Goal: Transaction & Acquisition: Purchase product/service

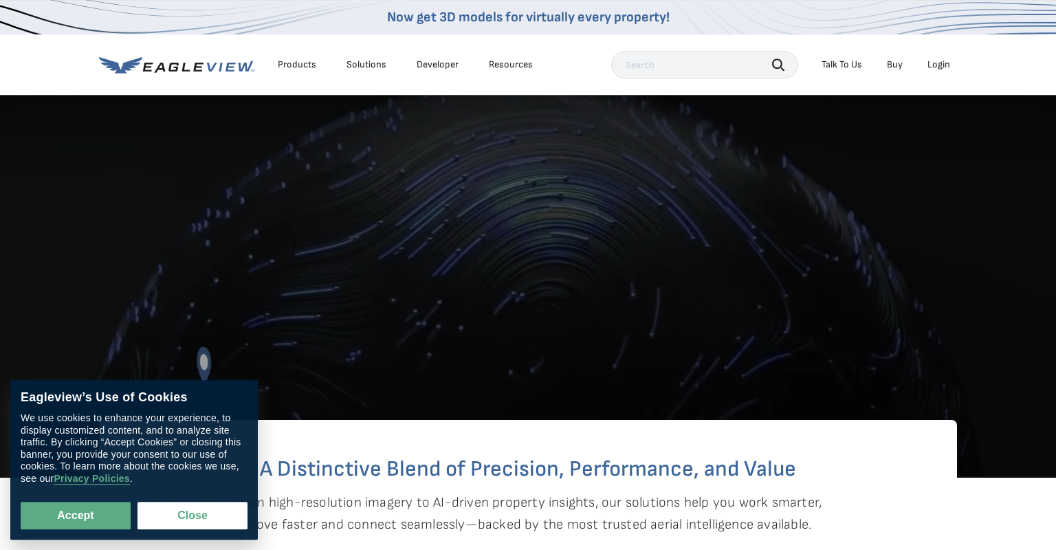
scroll to position [145, 0]
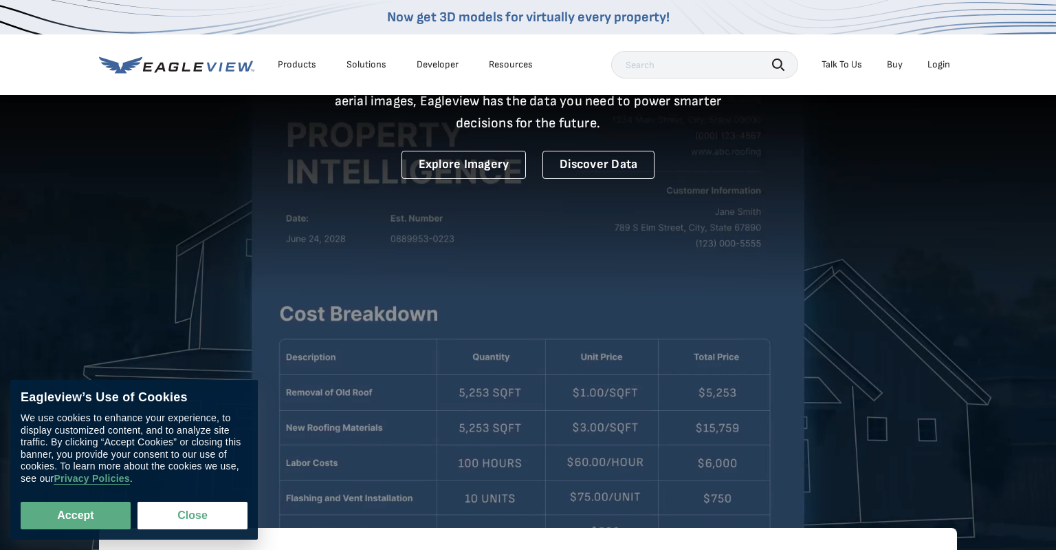
click at [938, 67] on div "Login" at bounding box center [939, 64] width 23 height 12
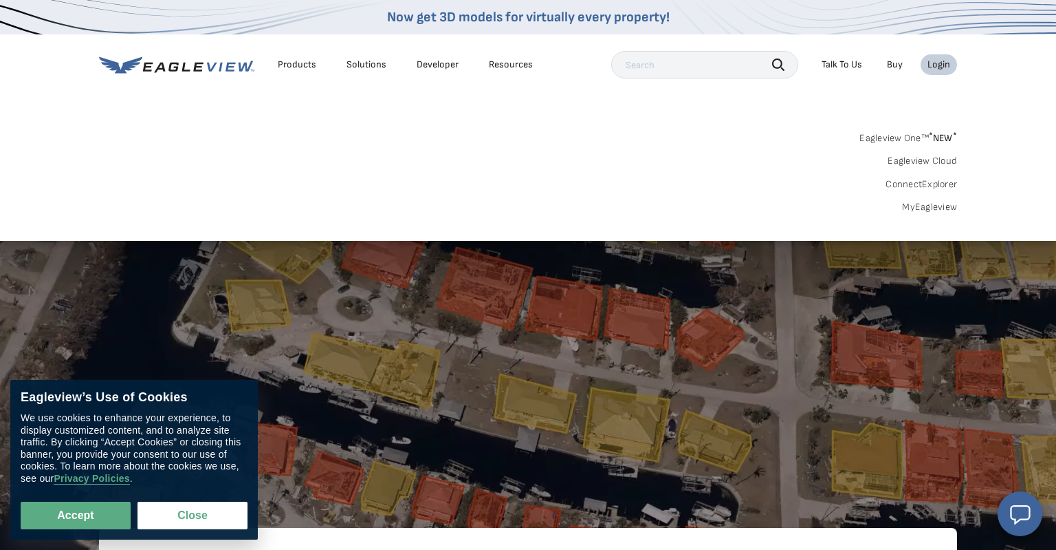
click at [951, 67] on div "Login" at bounding box center [939, 64] width 23 height 12
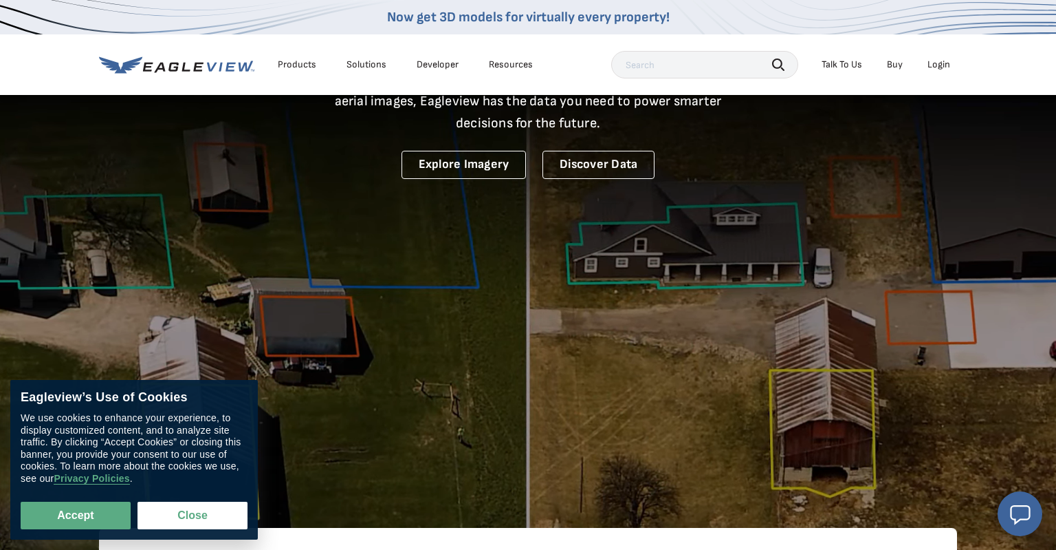
click at [945, 66] on div "Login" at bounding box center [939, 64] width 23 height 12
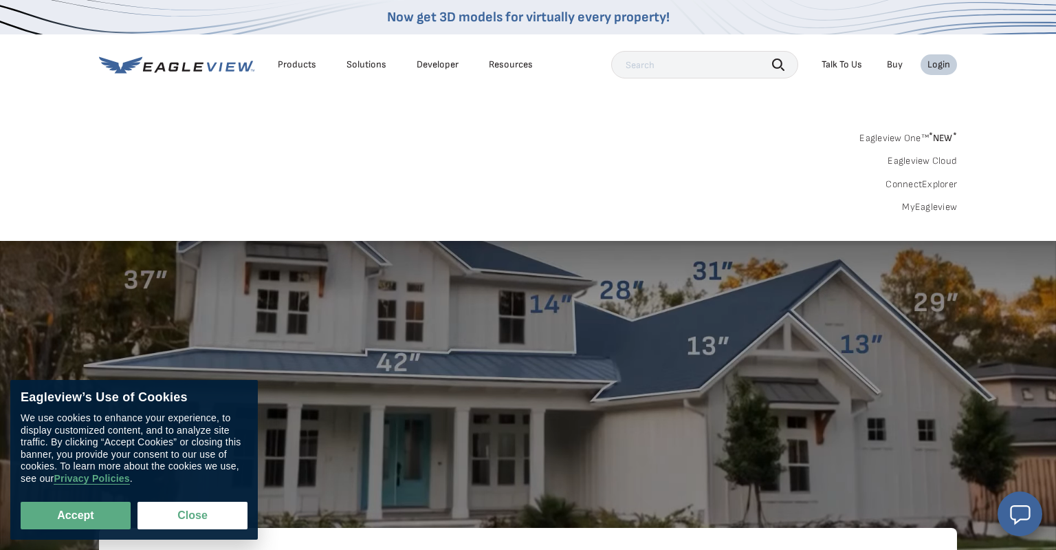
click at [938, 211] on link "MyEagleview" at bounding box center [929, 207] width 55 height 12
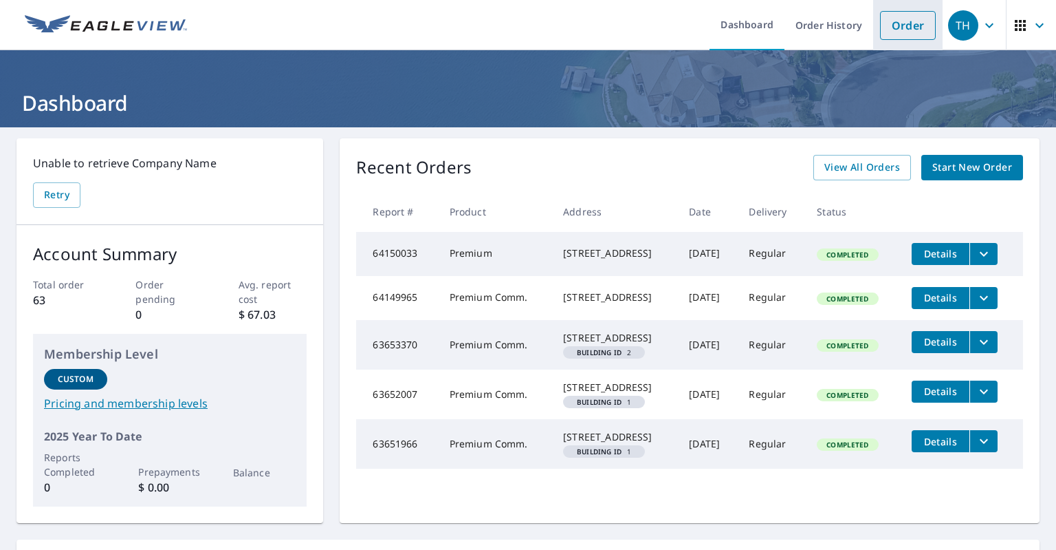
click at [896, 28] on link "Order" at bounding box center [908, 25] width 56 height 29
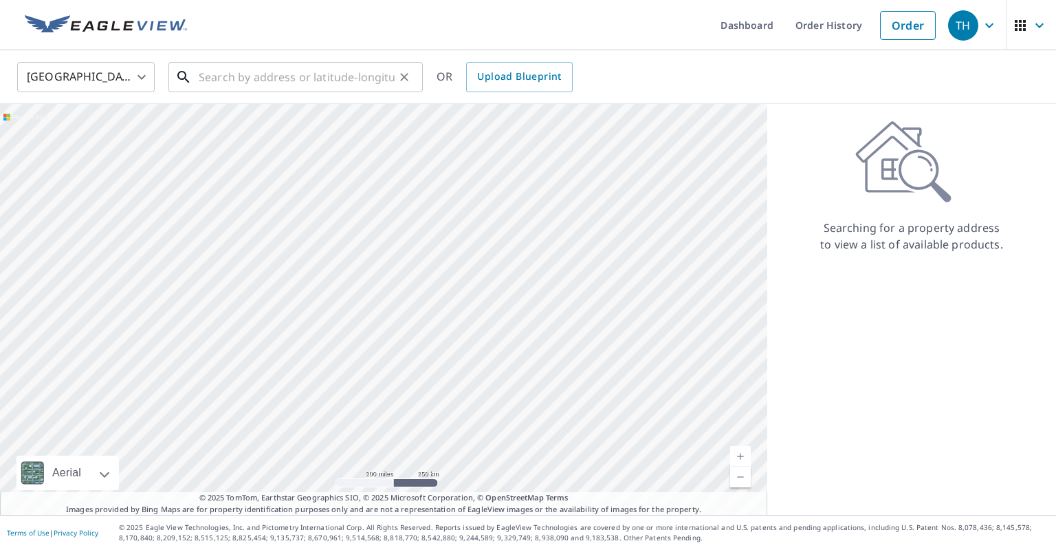
click at [285, 74] on input "text" at bounding box center [297, 77] width 196 height 39
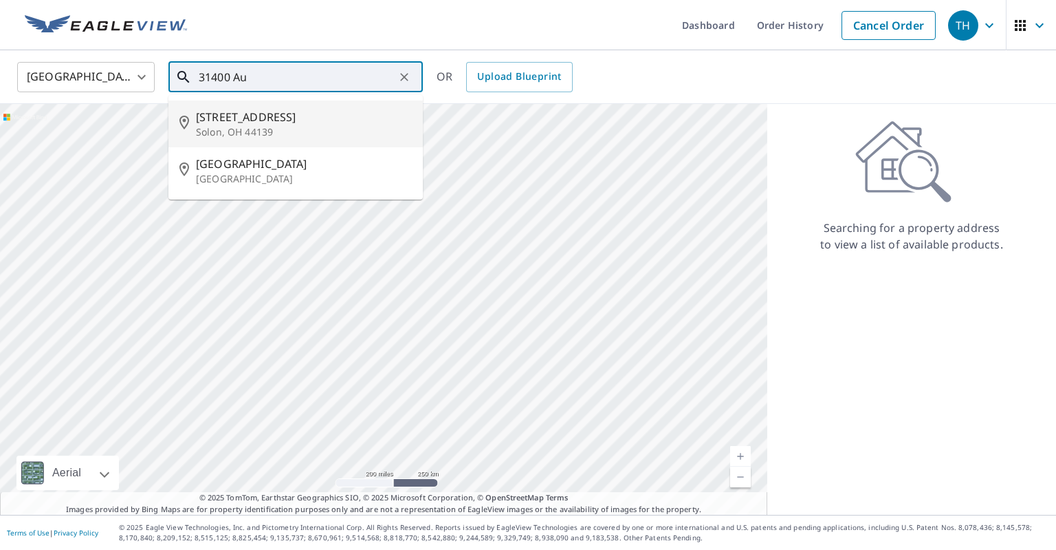
click at [370, 122] on span "31400 Aurora Rd" at bounding box center [304, 117] width 216 height 17
type input "31400 Aurora Rd Solon, OH 44139"
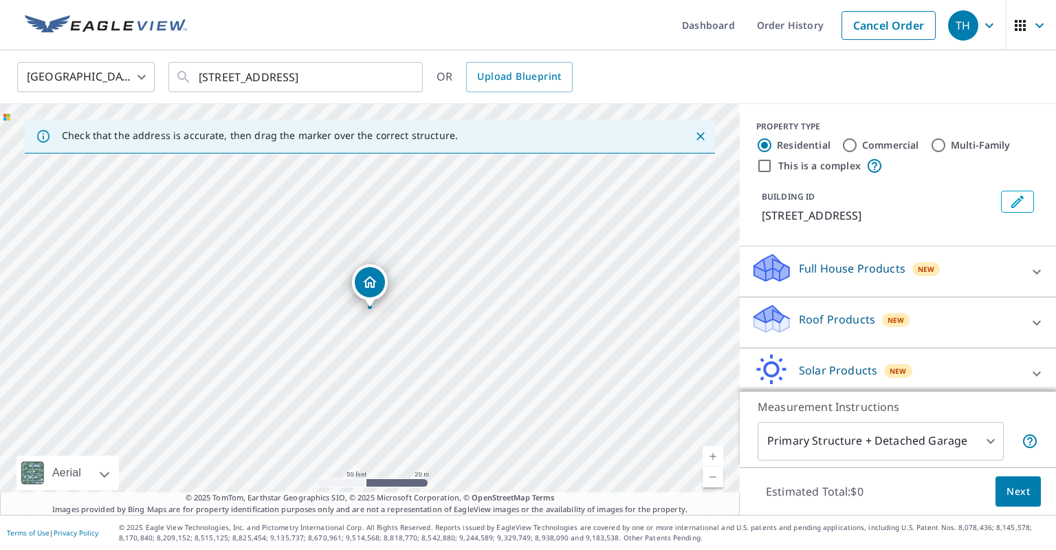
click at [1043, 323] on icon at bounding box center [1037, 322] width 17 height 17
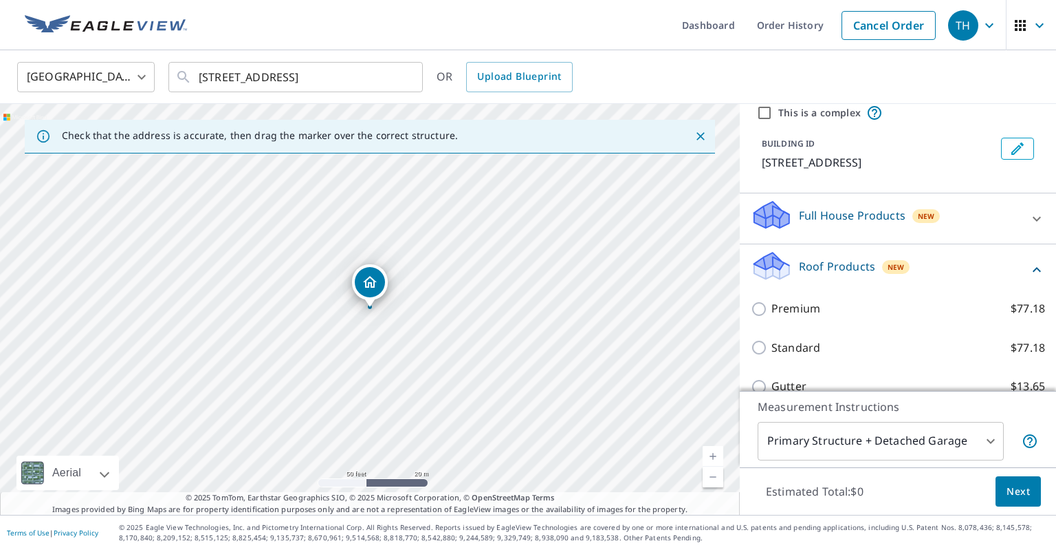
scroll to position [89, 0]
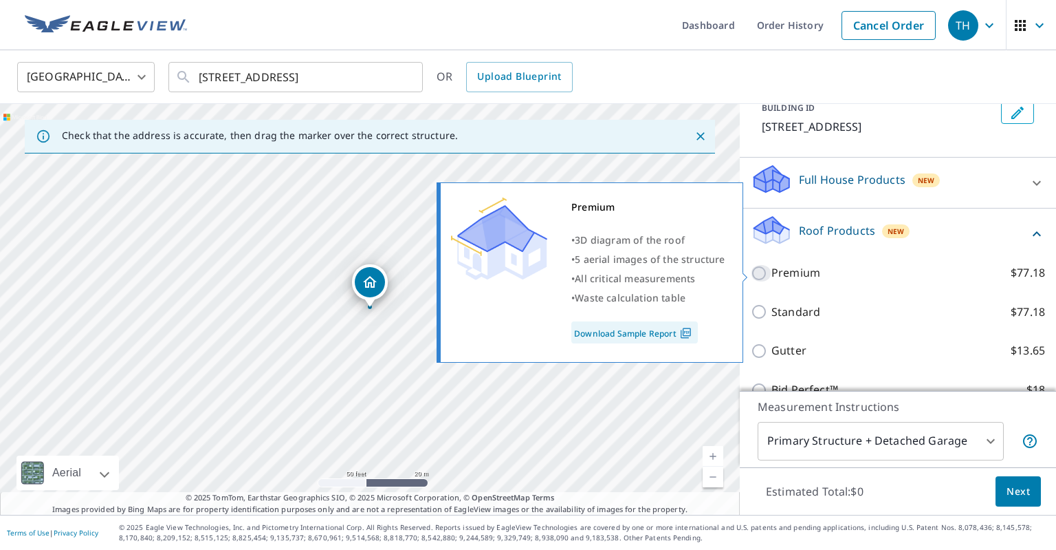
click at [764, 268] on input "Premium $77.18" at bounding box center [761, 273] width 21 height 17
checkbox input "true"
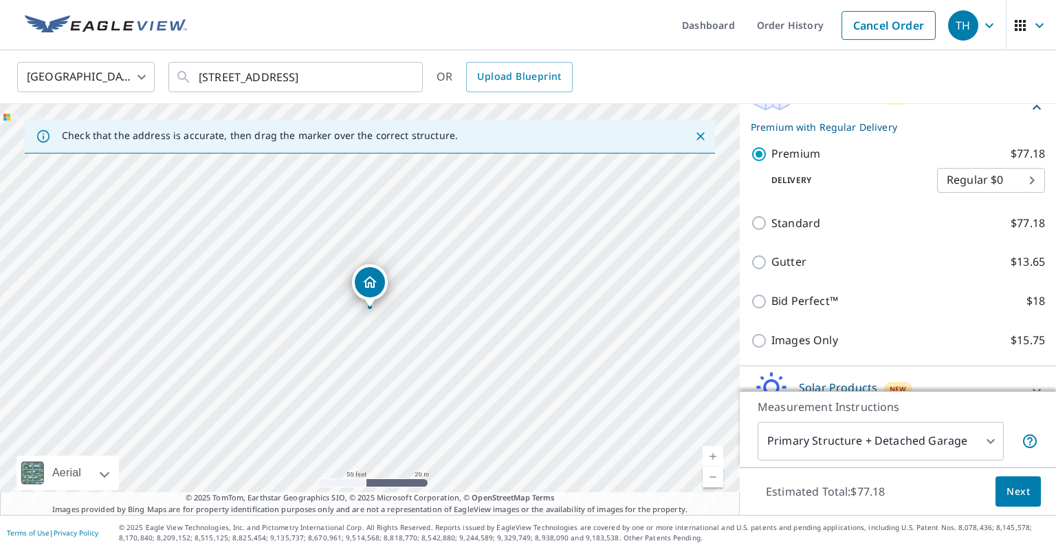
scroll to position [267, 0]
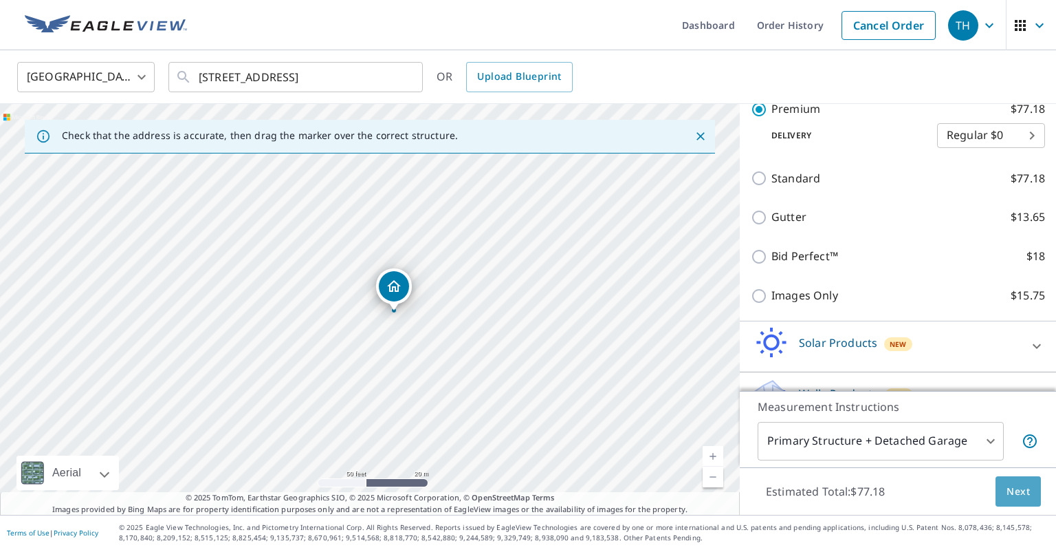
click at [1011, 490] on span "Next" at bounding box center [1018, 491] width 23 height 17
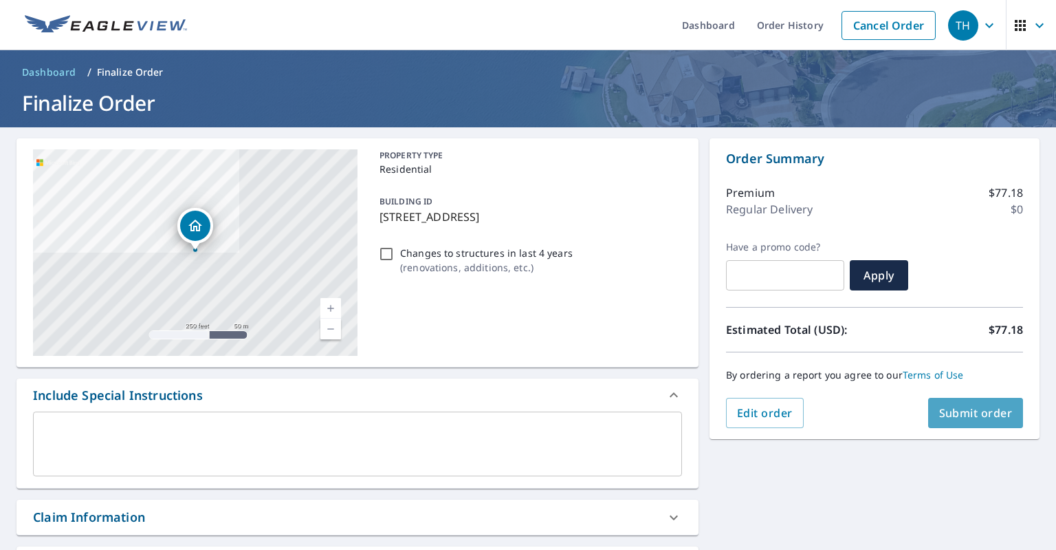
click at [968, 408] on span "Submit order" at bounding box center [977, 412] width 74 height 15
checkbox input "true"
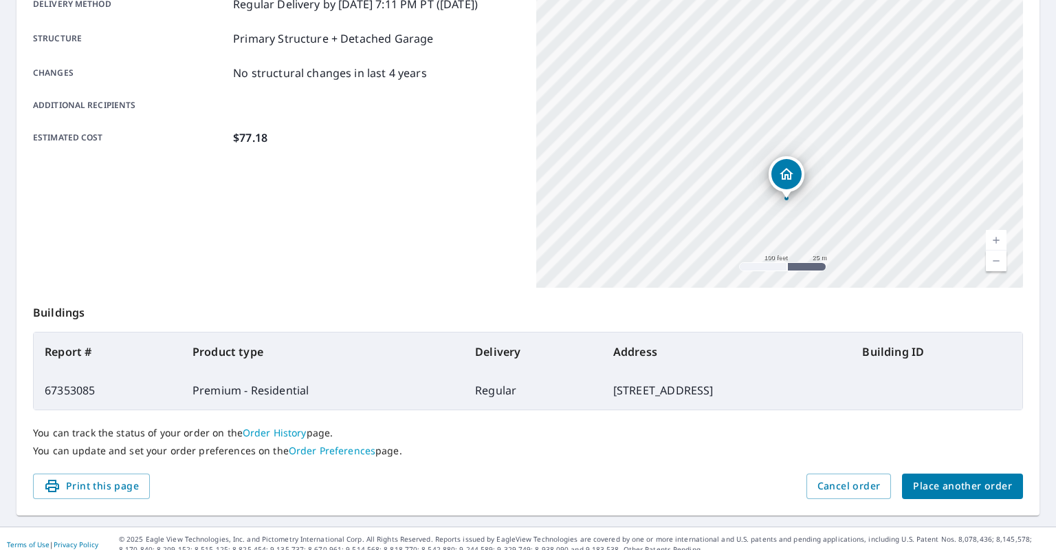
scroll to position [259, 0]
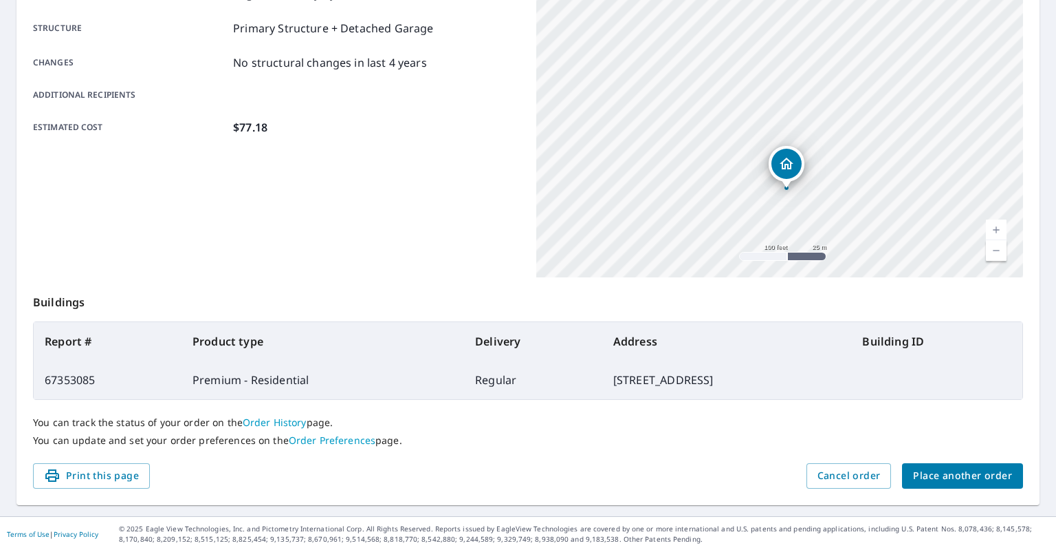
click at [989, 473] on span "Place another order" at bounding box center [962, 475] width 99 height 17
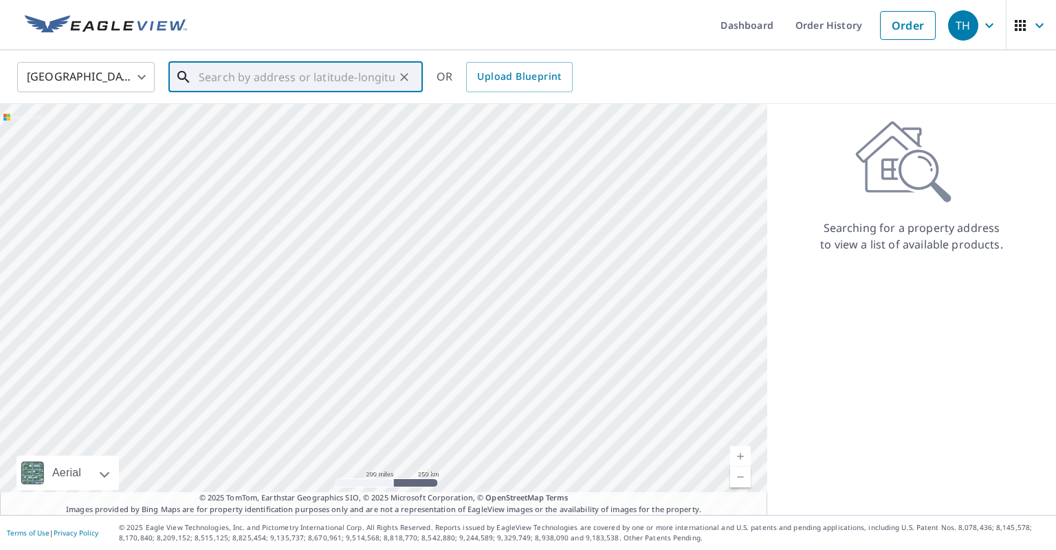
click at [320, 78] on input "text" at bounding box center [297, 77] width 196 height 39
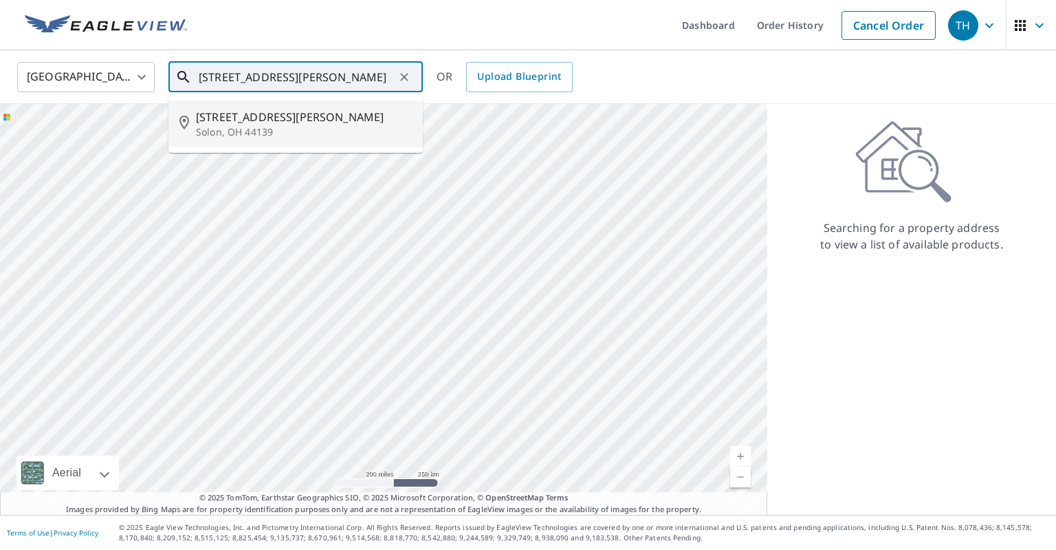
click at [304, 120] on span "6060 Cochran Rd" at bounding box center [304, 117] width 216 height 17
type input "6060 Cochran Rd Solon, OH 44139"
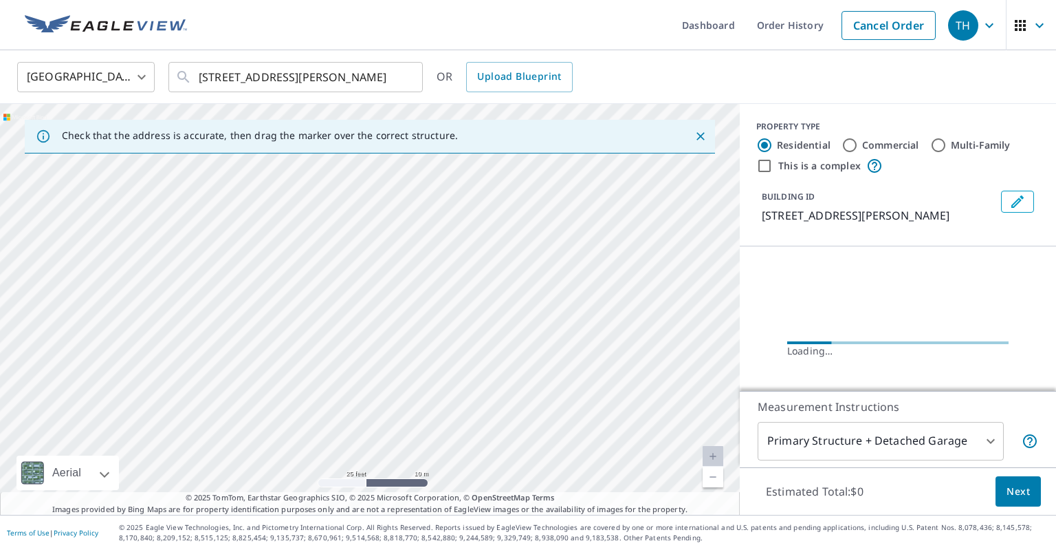
drag, startPoint x: 344, startPoint y: 298, endPoint x: 887, endPoint y: 289, distance: 542.7
click at [887, 289] on div "Check that the address is accurate, then drag the marker over the correct struc…" at bounding box center [528, 309] width 1056 height 411
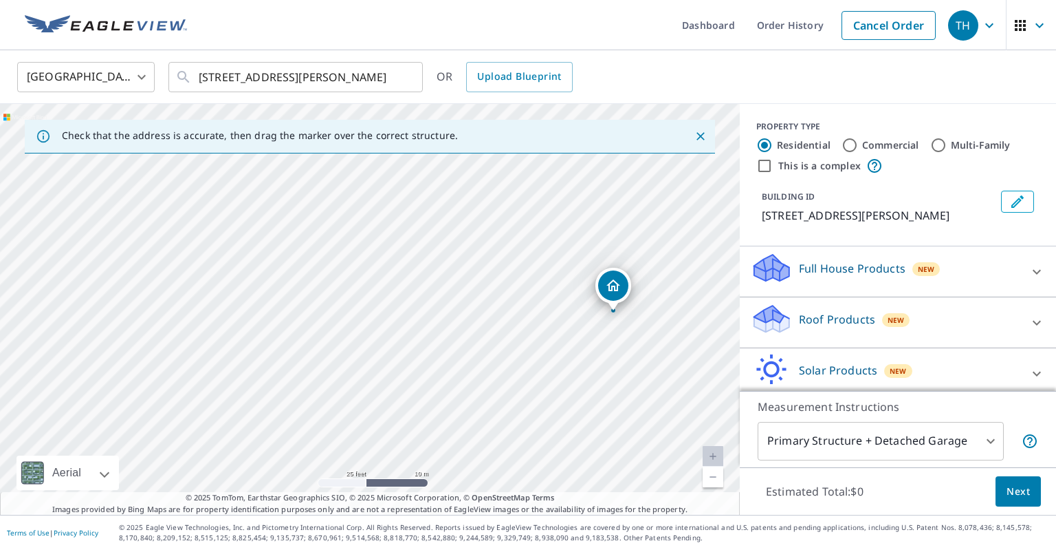
drag, startPoint x: 495, startPoint y: 260, endPoint x: 785, endPoint y: 271, distance: 290.5
click at [785, 271] on div "Check that the address is accurate, then drag the marker over the correct struc…" at bounding box center [528, 309] width 1056 height 411
click at [1041, 329] on icon at bounding box center [1037, 322] width 17 height 17
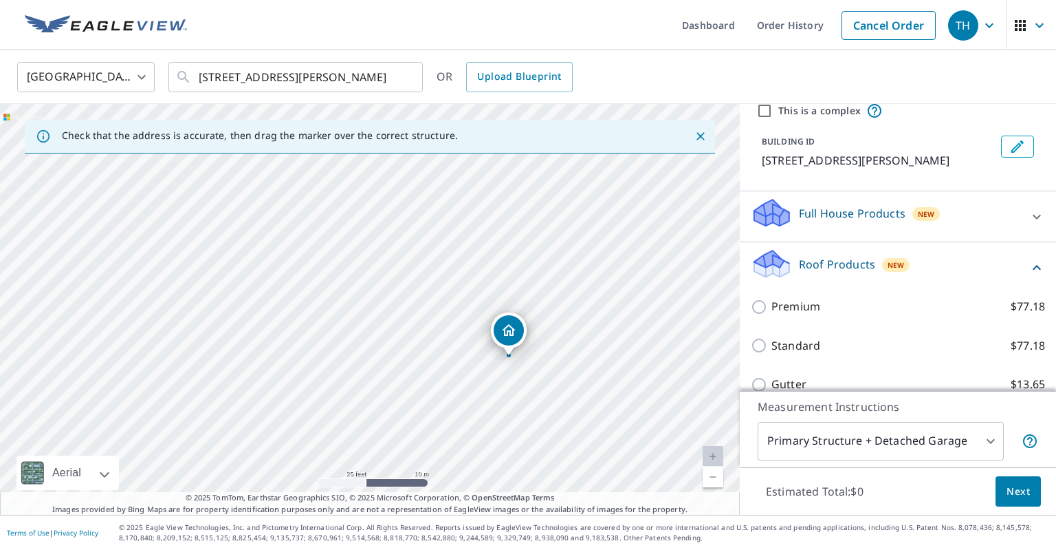
scroll to position [89, 0]
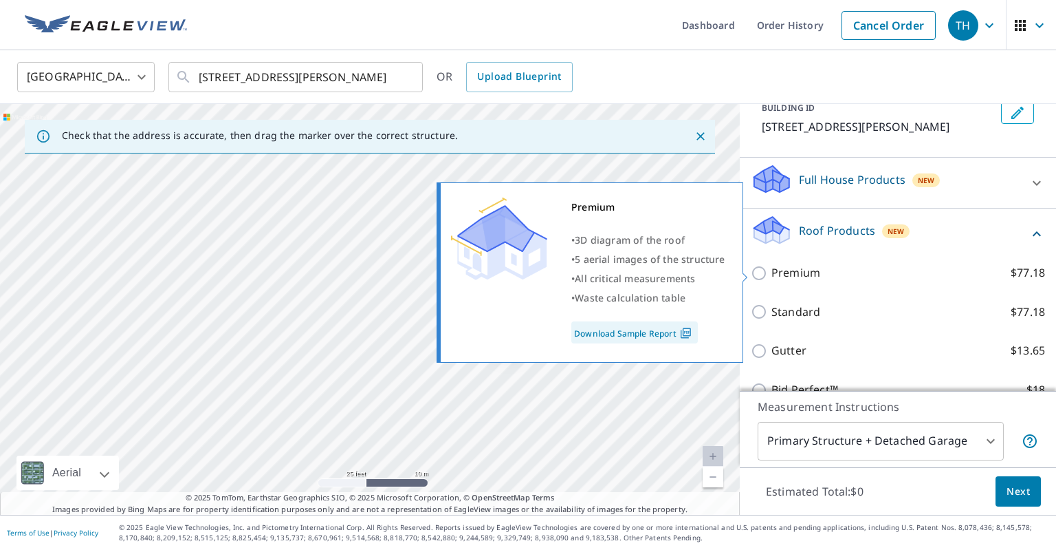
click at [807, 279] on p "Premium" at bounding box center [796, 272] width 49 height 17
click at [772, 279] on input "Premium $77.18" at bounding box center [761, 273] width 21 height 17
checkbox input "true"
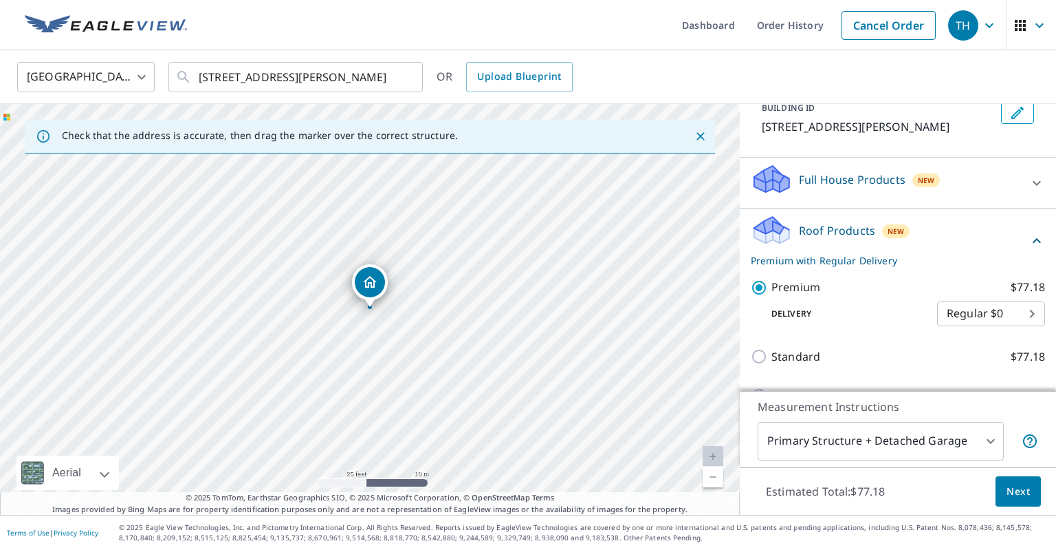
click at [1023, 488] on span "Next" at bounding box center [1018, 491] width 23 height 17
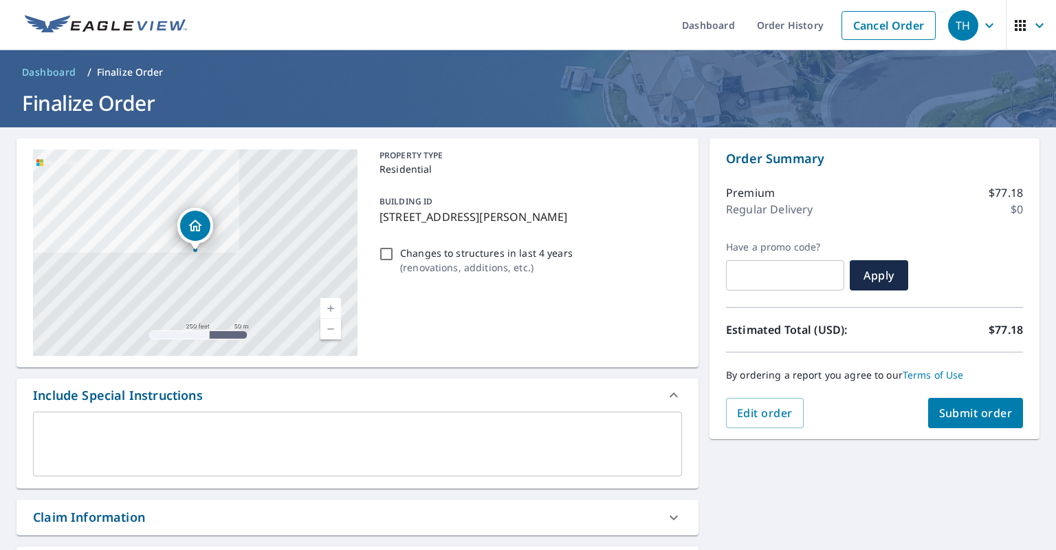
click at [1005, 409] on span "Submit order" at bounding box center [977, 412] width 74 height 15
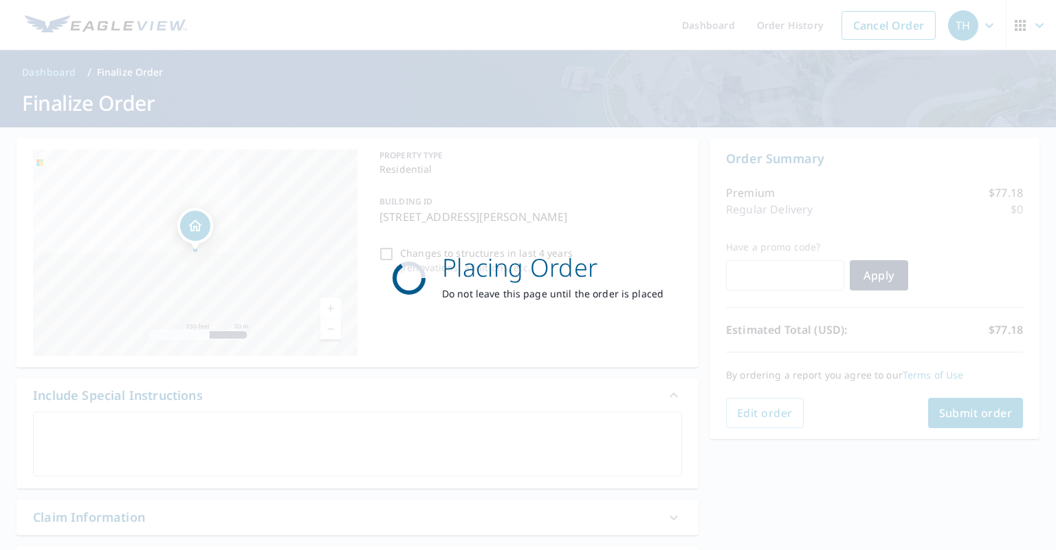
checkbox input "true"
